Goal: Navigation & Orientation: Find specific page/section

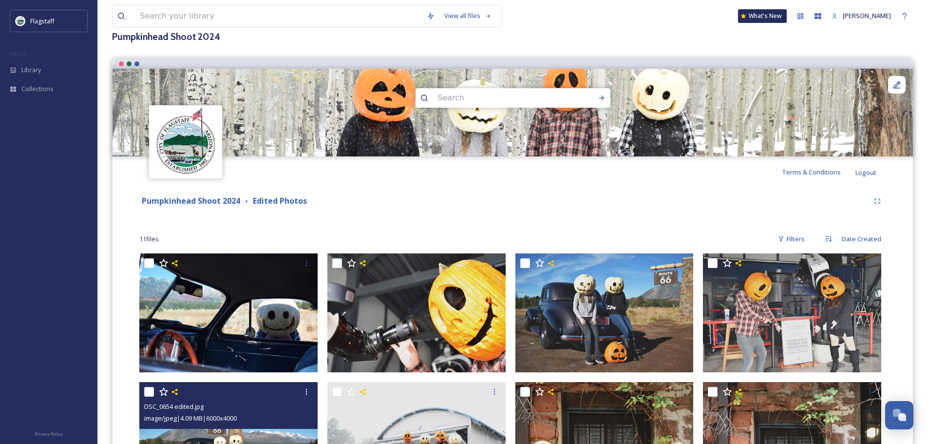
scroll to position [59, 0]
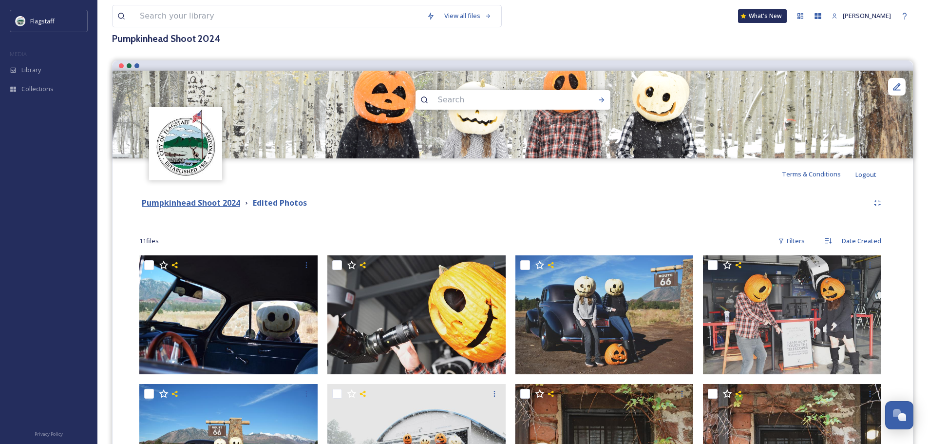
click at [200, 203] on strong "Pumpkinhead Shoot 2024" at bounding box center [191, 202] width 98 height 11
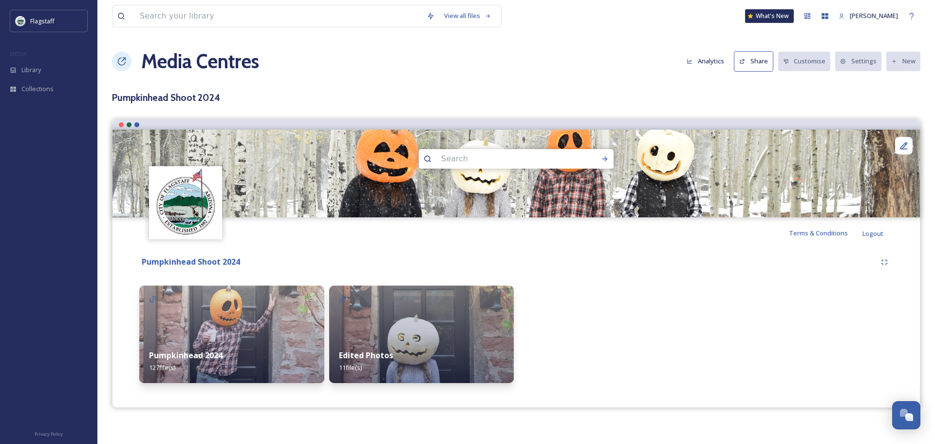
click at [463, 303] on img at bounding box center [421, 333] width 185 height 97
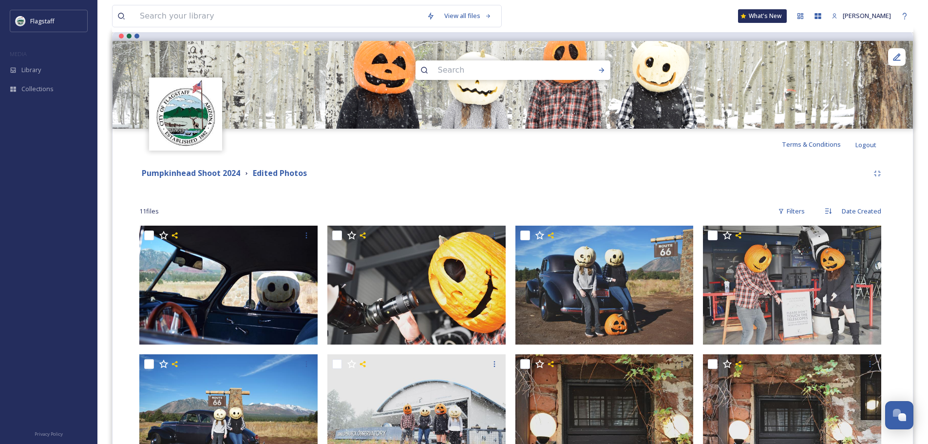
scroll to position [244, 0]
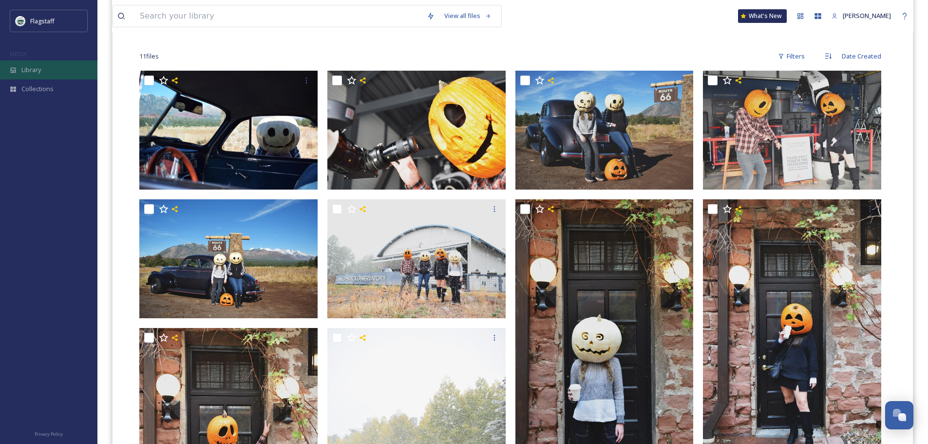
click at [57, 60] on div "Library" at bounding box center [48, 69] width 97 height 19
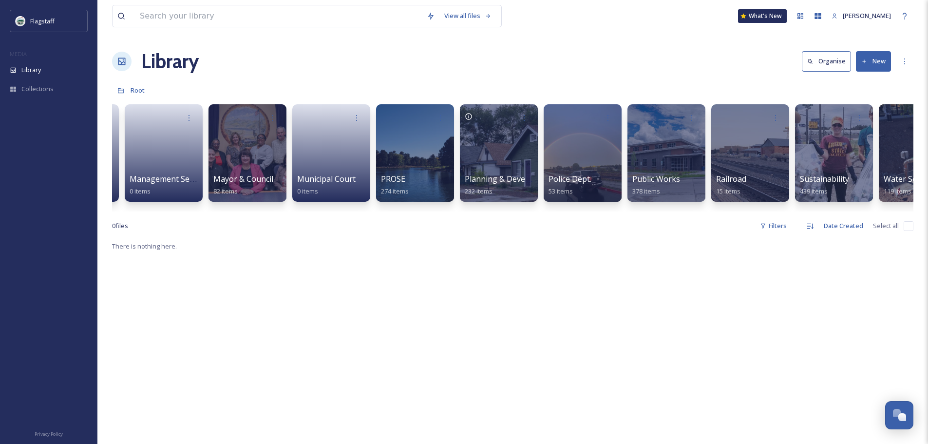
scroll to position [0, 790]
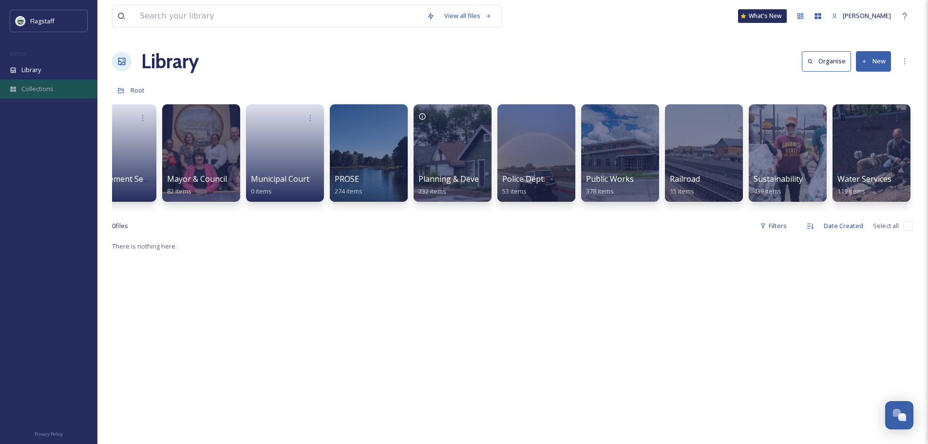
click at [53, 79] on div "Collections" at bounding box center [48, 88] width 97 height 19
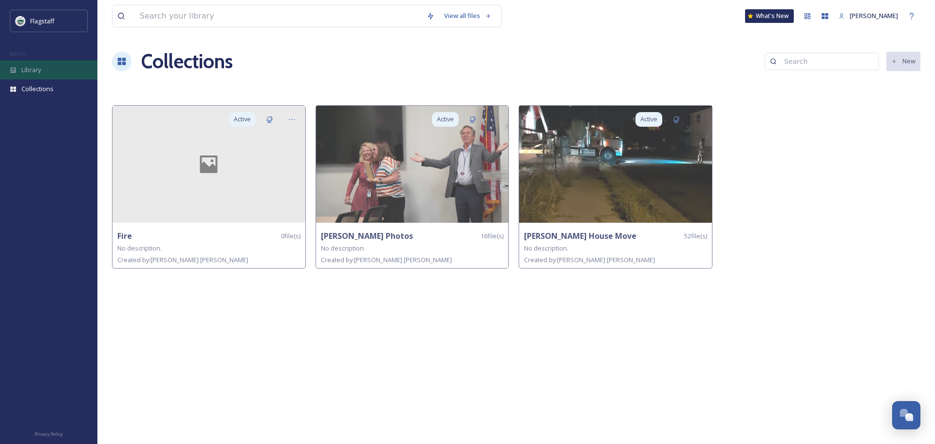
click at [48, 64] on div "Library" at bounding box center [48, 69] width 97 height 19
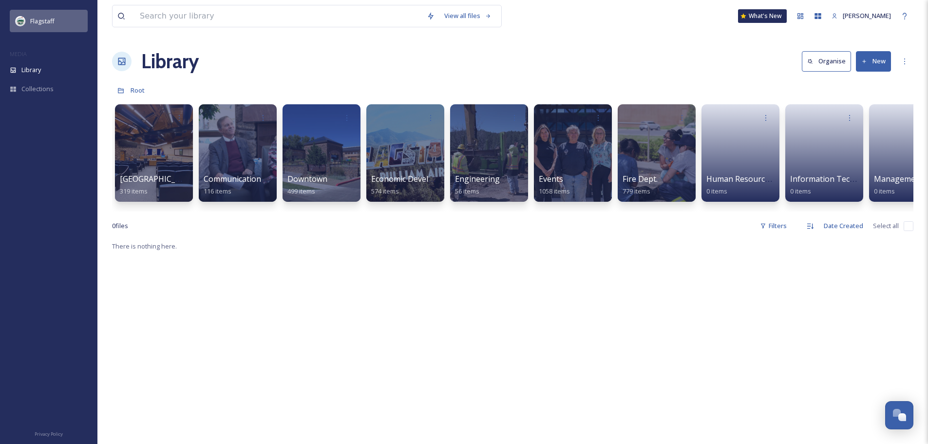
click at [53, 17] on span "Flagstaff" at bounding box center [42, 21] width 24 height 9
click at [33, 24] on span "Flagstaff" at bounding box center [42, 21] width 24 height 9
drag, startPoint x: 270, startPoint y: 235, endPoint x: 491, endPoint y: 264, distance: 223.5
click at [491, 264] on div "View all files What's New [PERSON_NAME] Library Organise New Root Your Selectio…" at bounding box center [512, 342] width 830 height 684
